Goal: Obtain resource: Obtain resource

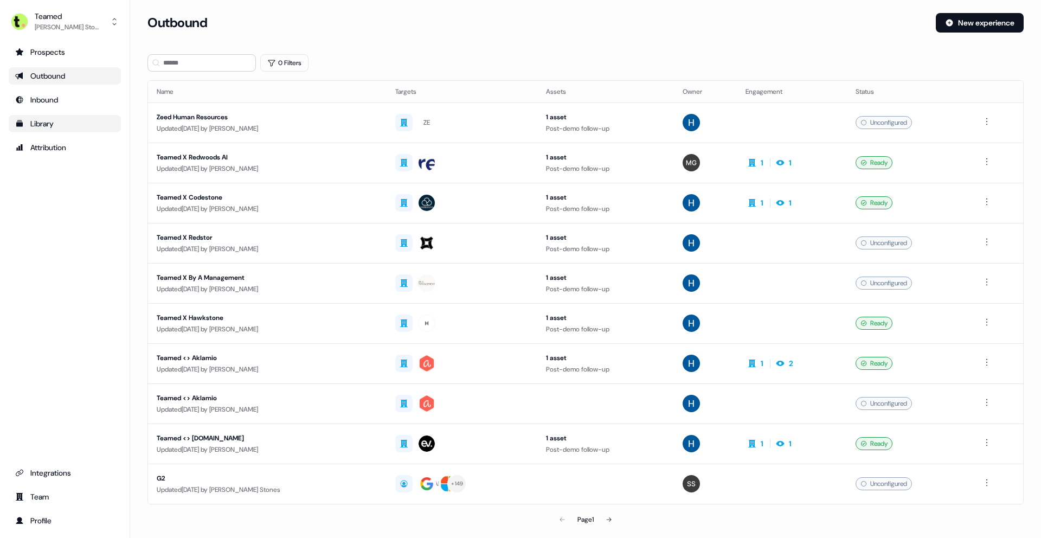
click at [50, 124] on div "Library" at bounding box center [64, 123] width 99 height 11
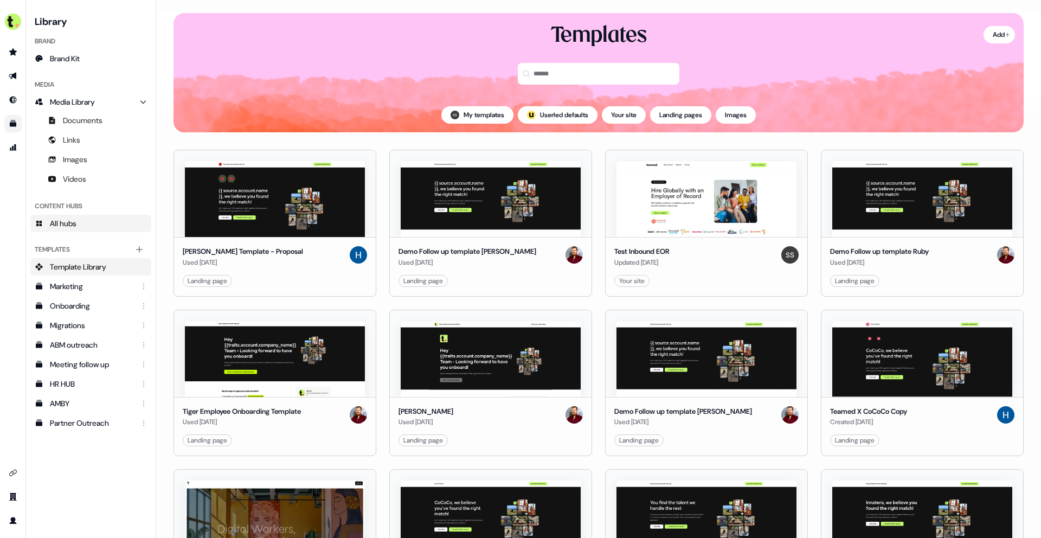
click at [105, 222] on link "All hubs" at bounding box center [90, 223] width 121 height 17
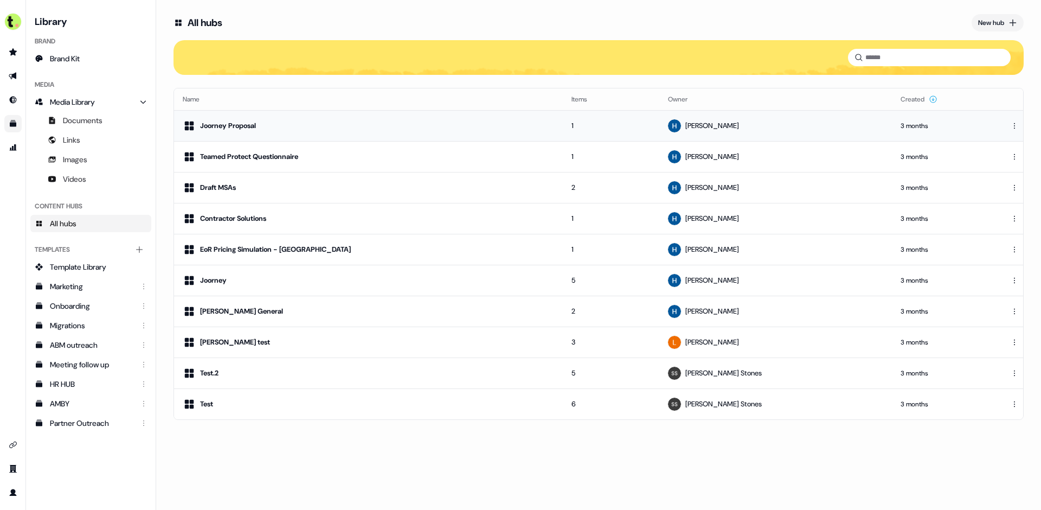
click at [348, 126] on div "Joorney Proposal" at bounding box center [369, 125] width 372 height 13
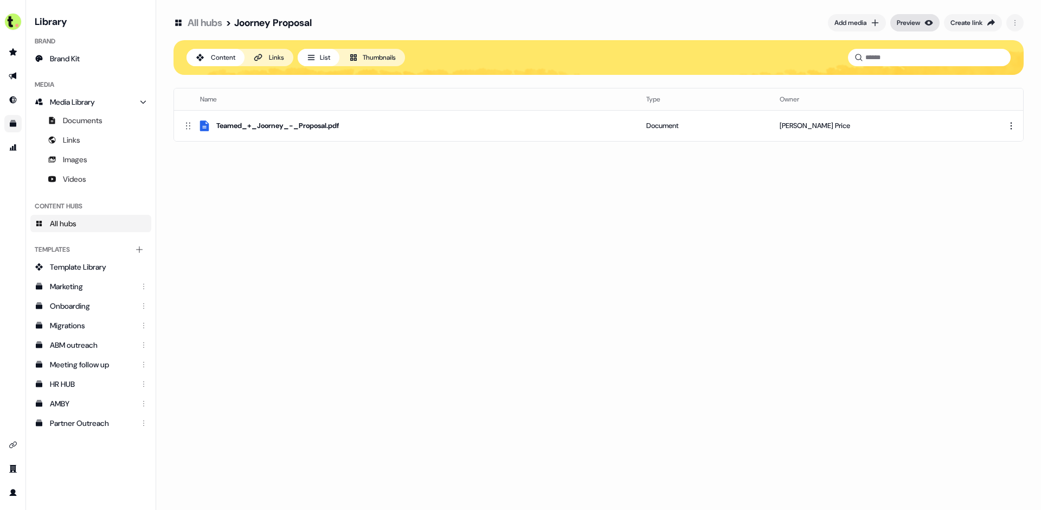
click at [904, 24] on div "Preview" at bounding box center [908, 22] width 23 height 11
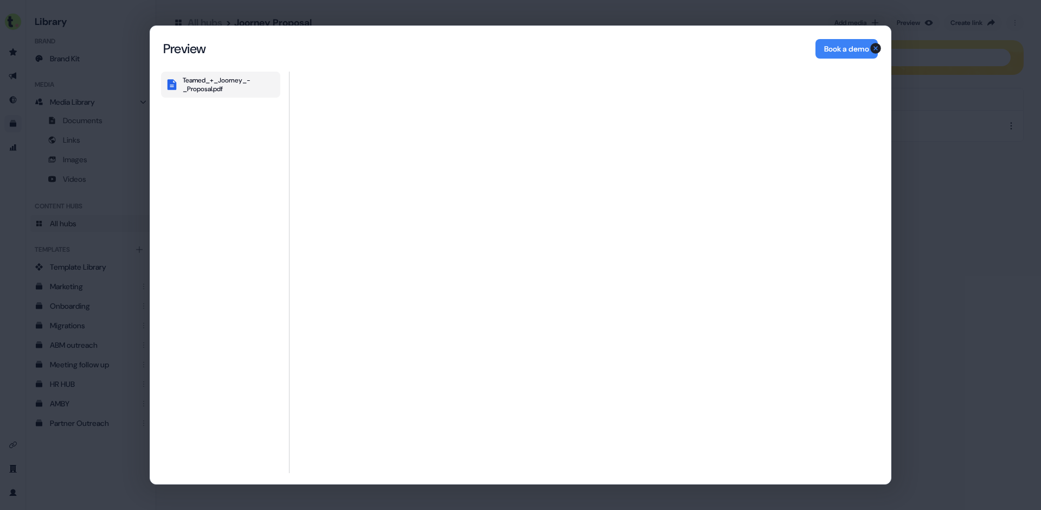
click at [204, 93] on button "Teamed_+_Joorney_-_Proposal.pdf" at bounding box center [220, 85] width 119 height 26
drag, startPoint x: 879, startPoint y: 47, endPoint x: 906, endPoint y: 75, distance: 39.5
click at [906, 75] on div "Content Hub Preview Preview Book a demo Teamed_+_Joorney_-_Proposal.pdf Teamed_…" at bounding box center [520, 255] width 1041 height 510
